Goal: Communication & Community: Answer question/provide support

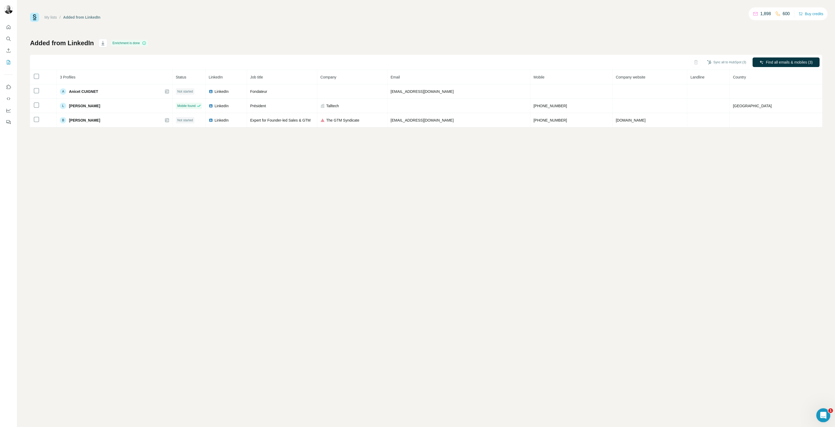
click at [825, 416] on icon "Ouvrir le Messenger Intercom" at bounding box center [822, 414] width 9 height 9
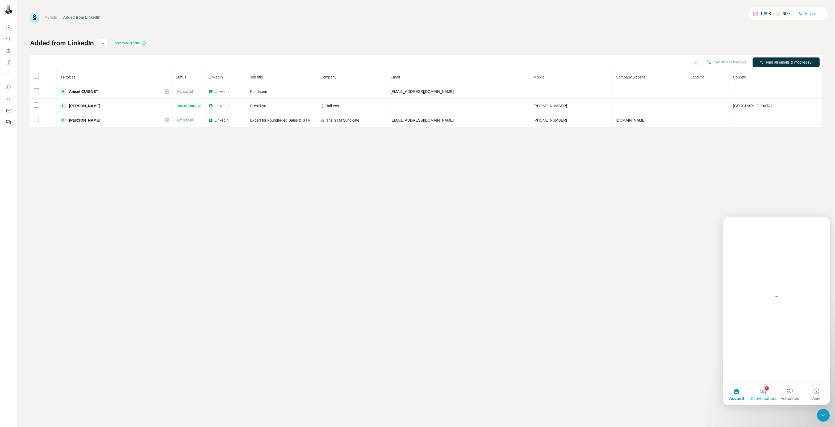
click at [762, 393] on button "1 Conversations" at bounding box center [763, 393] width 27 height 21
click at [774, 245] on div "• Il y a 2h" at bounding box center [782, 244] width 17 height 6
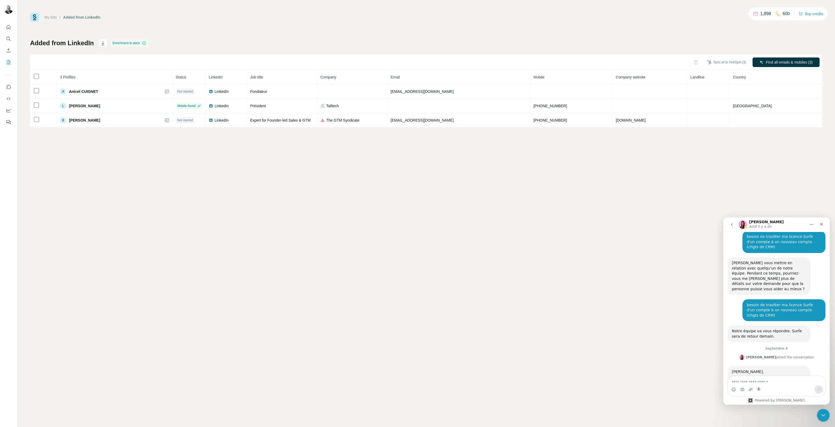
scroll to position [176, 0]
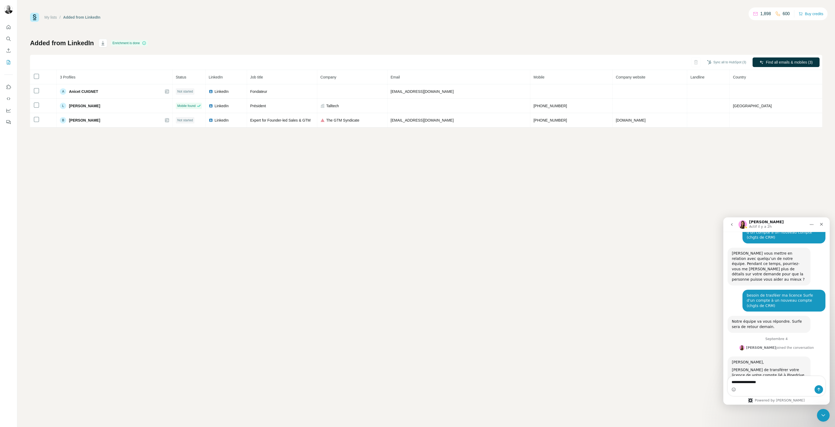
type textarea "**********"
click at [819, 387] on icon "Envoyer un message…" at bounding box center [819, 389] width 4 height 4
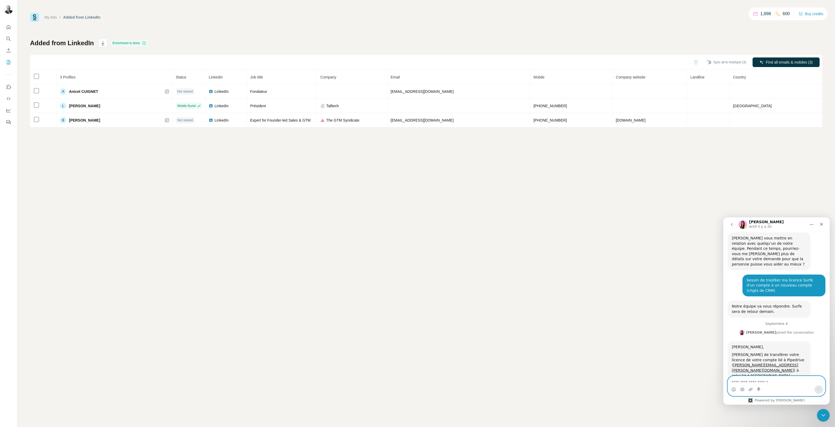
scroll to position [192, 0]
click at [822, 224] on icon "Fermer" at bounding box center [821, 224] width 4 height 4
